Goal: Navigation & Orientation: Go to known website

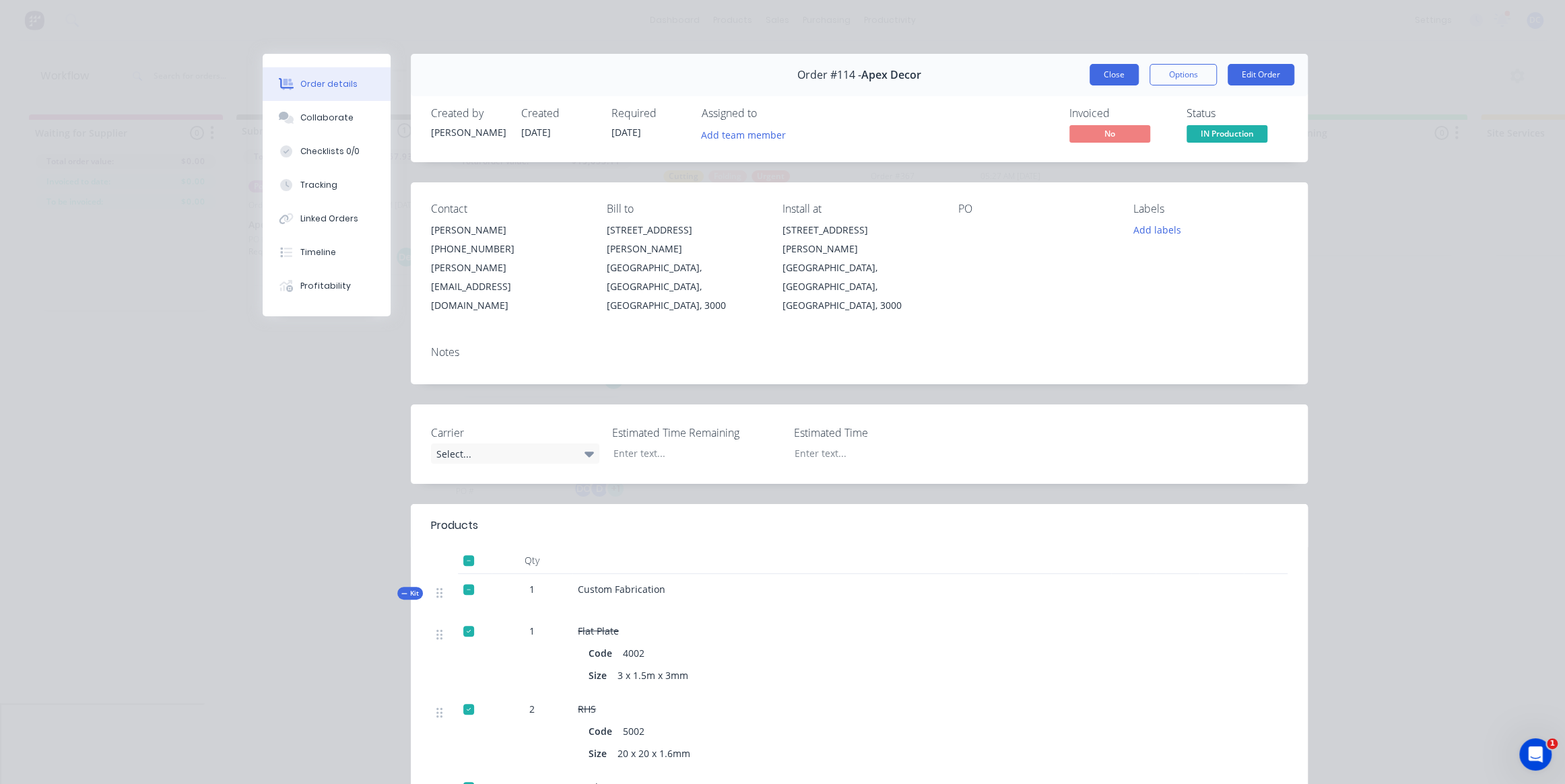
click at [1106, 79] on button "Close" at bounding box center [1114, 75] width 49 height 22
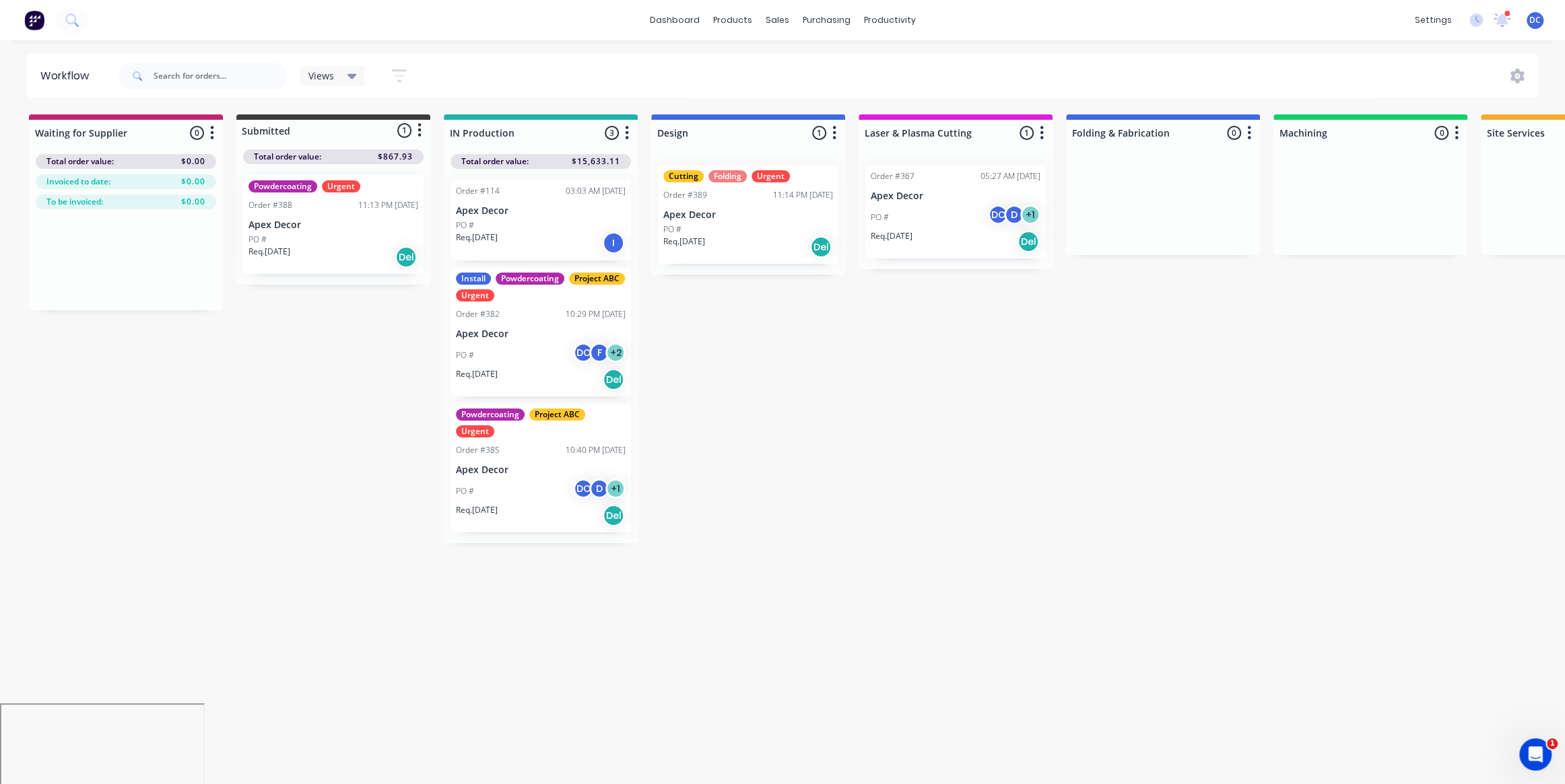
click at [40, 24] on img at bounding box center [34, 20] width 20 height 20
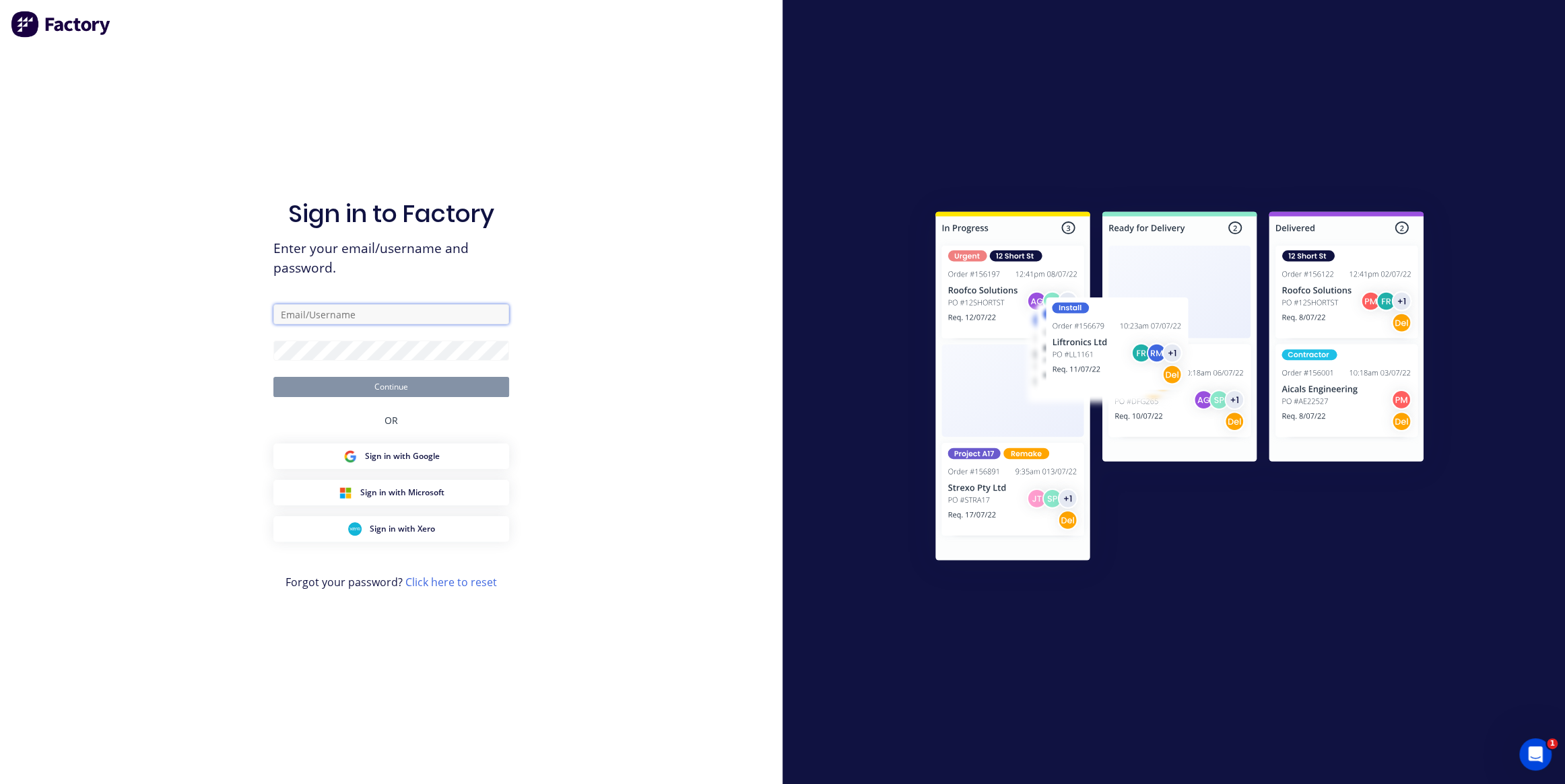
type input "[PERSON_NAME][EMAIL_ADDRESS][DOMAIN_NAME]"
click at [375, 382] on button "Continue" at bounding box center [391, 386] width 236 height 20
